Goal: Check status: Check status

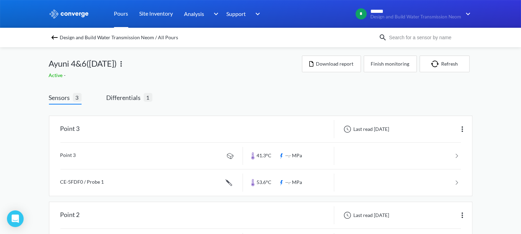
click at [122, 12] on link "Pours" at bounding box center [121, 14] width 14 height 28
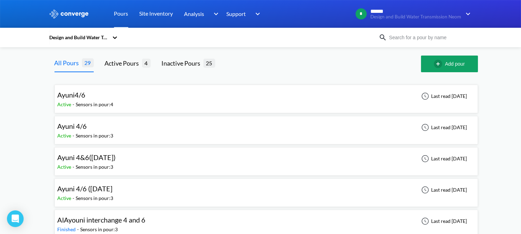
click at [127, 154] on div "Ayuni 4&6(2/10/25) Active - Sensors in pour: 3 Last read 4 days ago" at bounding box center [266, 161] width 417 height 22
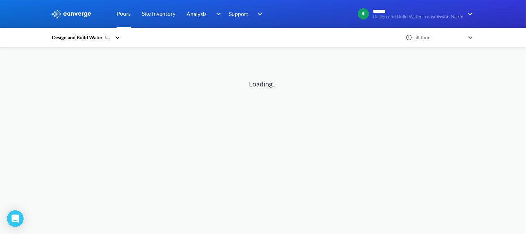
click at [124, 12] on link "Pours" at bounding box center [124, 14] width 14 height 28
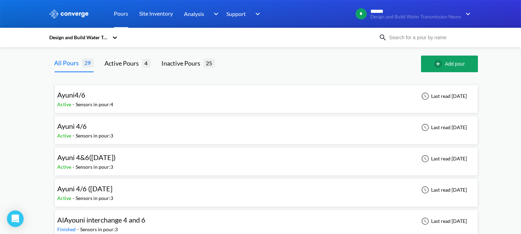
click at [102, 127] on div "Ayuni 4/6" at bounding box center [86, 126] width 56 height 11
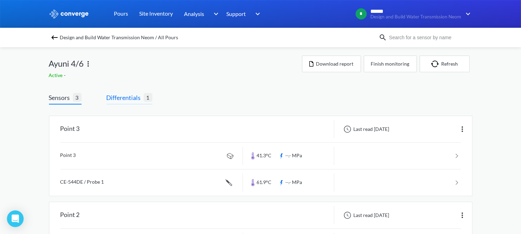
click at [137, 100] on span "Differentials" at bounding box center [124, 98] width 37 height 10
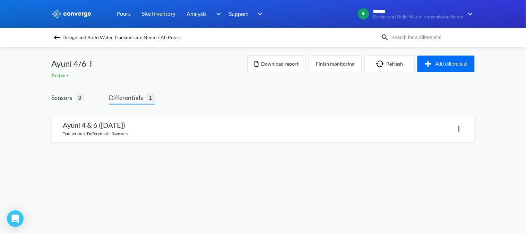
click at [196, 127] on link at bounding box center [263, 129] width 422 height 26
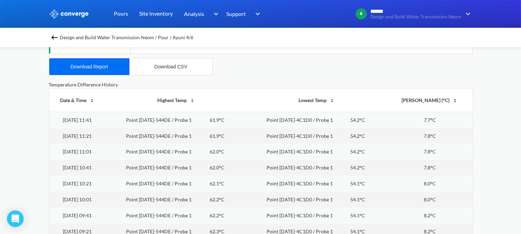
scroll to position [38, 0]
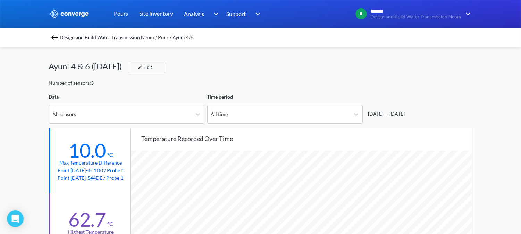
scroll to position [581, 521]
click at [70, 14] on img at bounding box center [69, 13] width 40 height 9
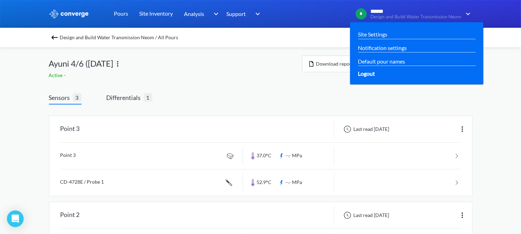
click at [378, 69] on div "Logout" at bounding box center [417, 73] width 118 height 9
click at [368, 75] on span "Logout" at bounding box center [366, 73] width 17 height 9
